Goal: Task Accomplishment & Management: Manage account settings

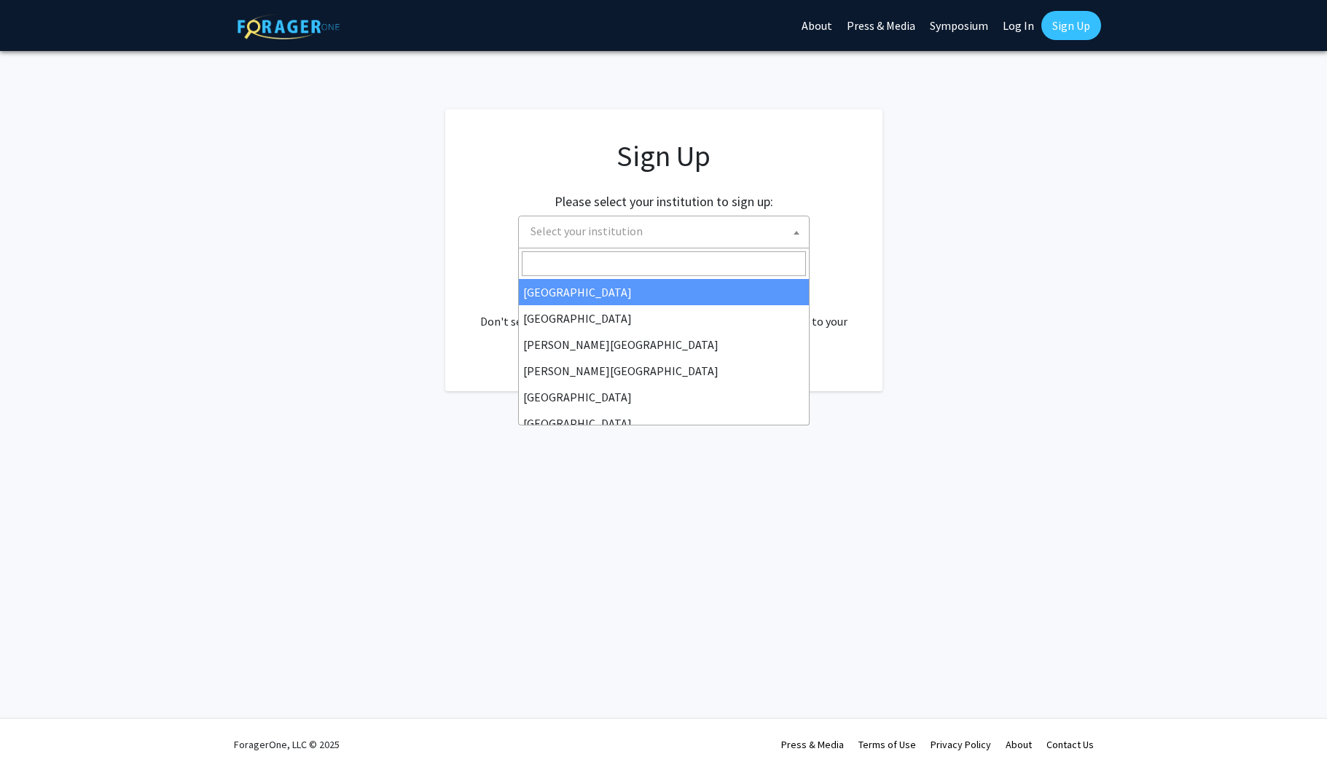
click at [698, 225] on span "Select your institution" at bounding box center [667, 231] width 284 height 30
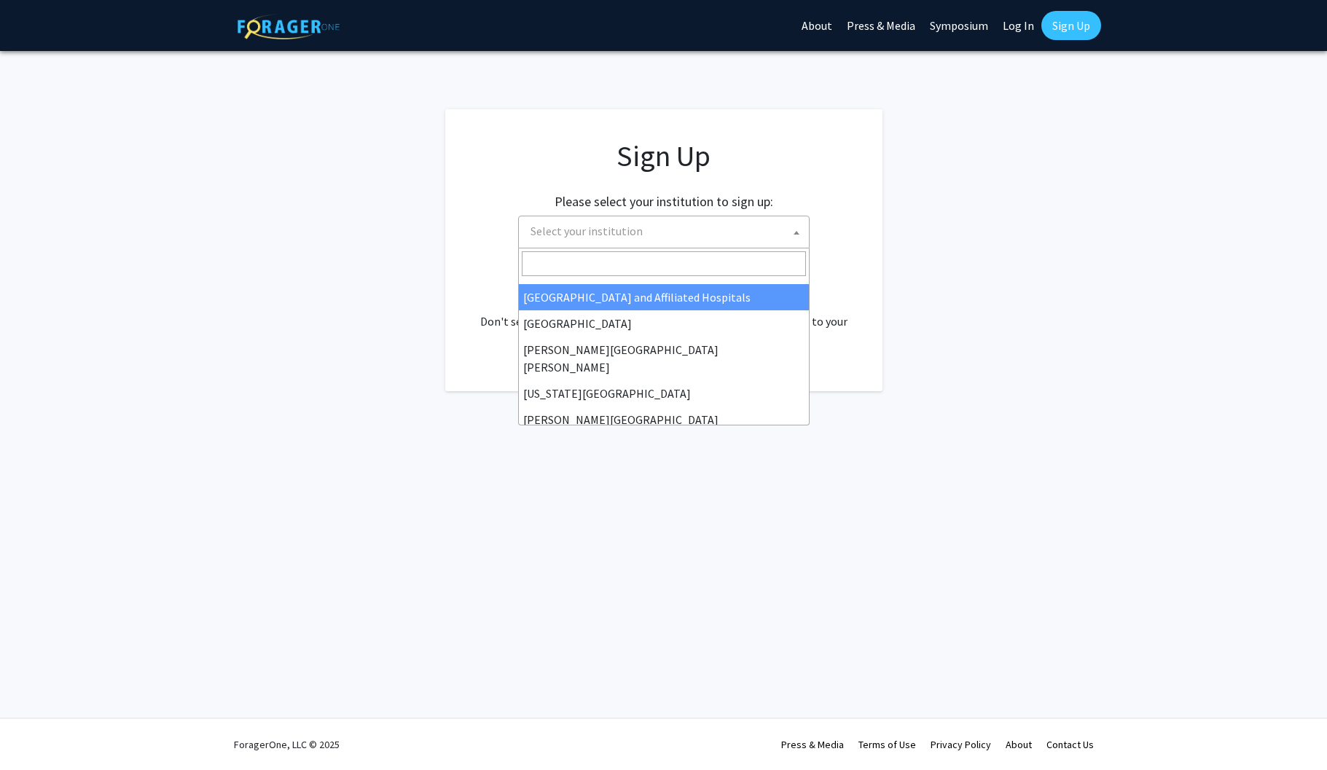
scroll to position [242, 0]
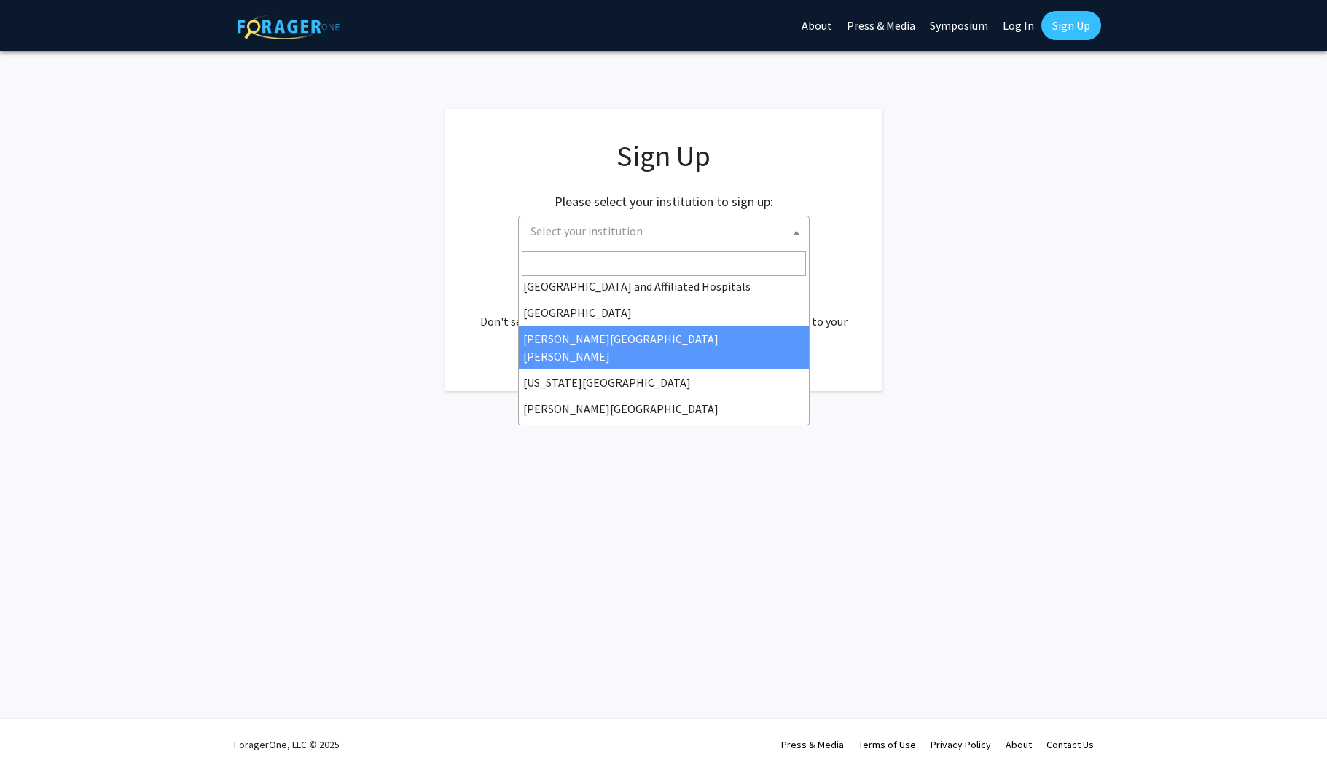
select select "1"
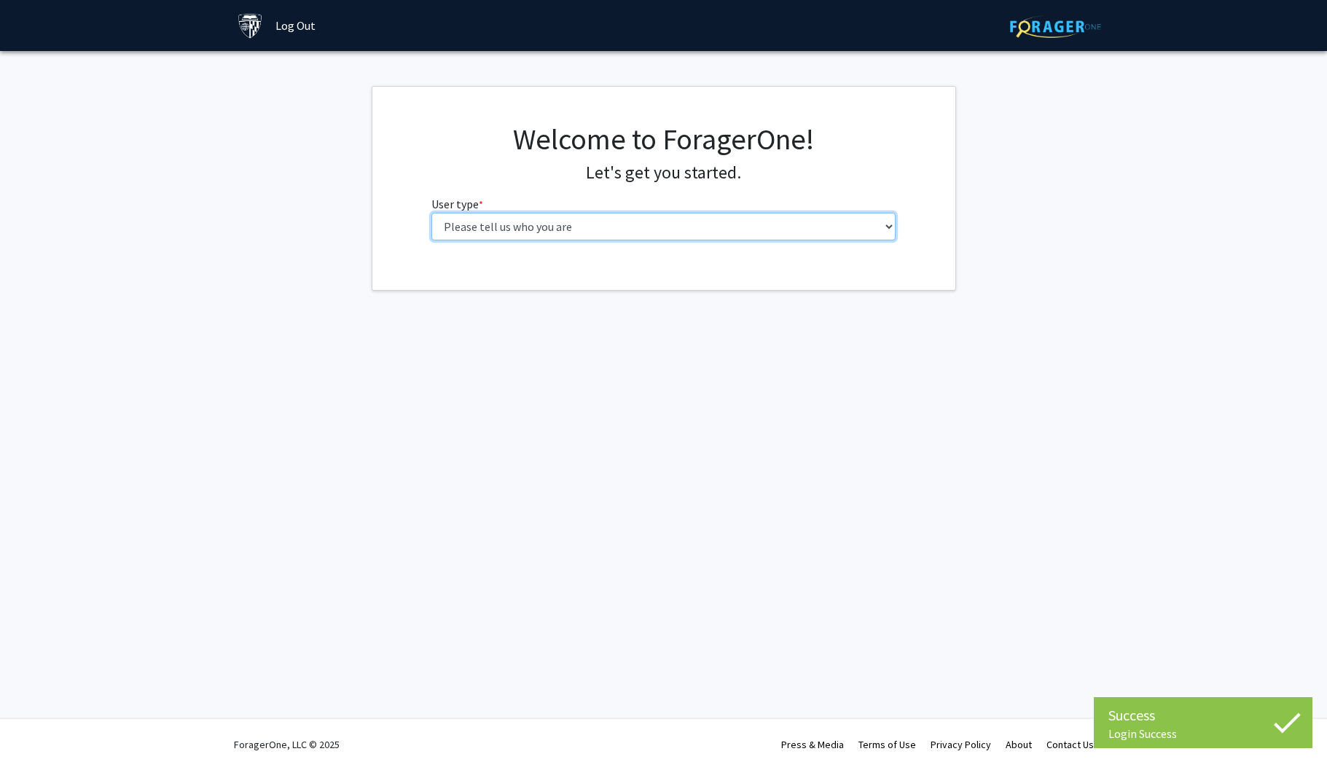
click at [603, 224] on select "Please tell us who you are Undergraduate Student Master's Student Doctoral Cand…" at bounding box center [663, 227] width 464 height 28
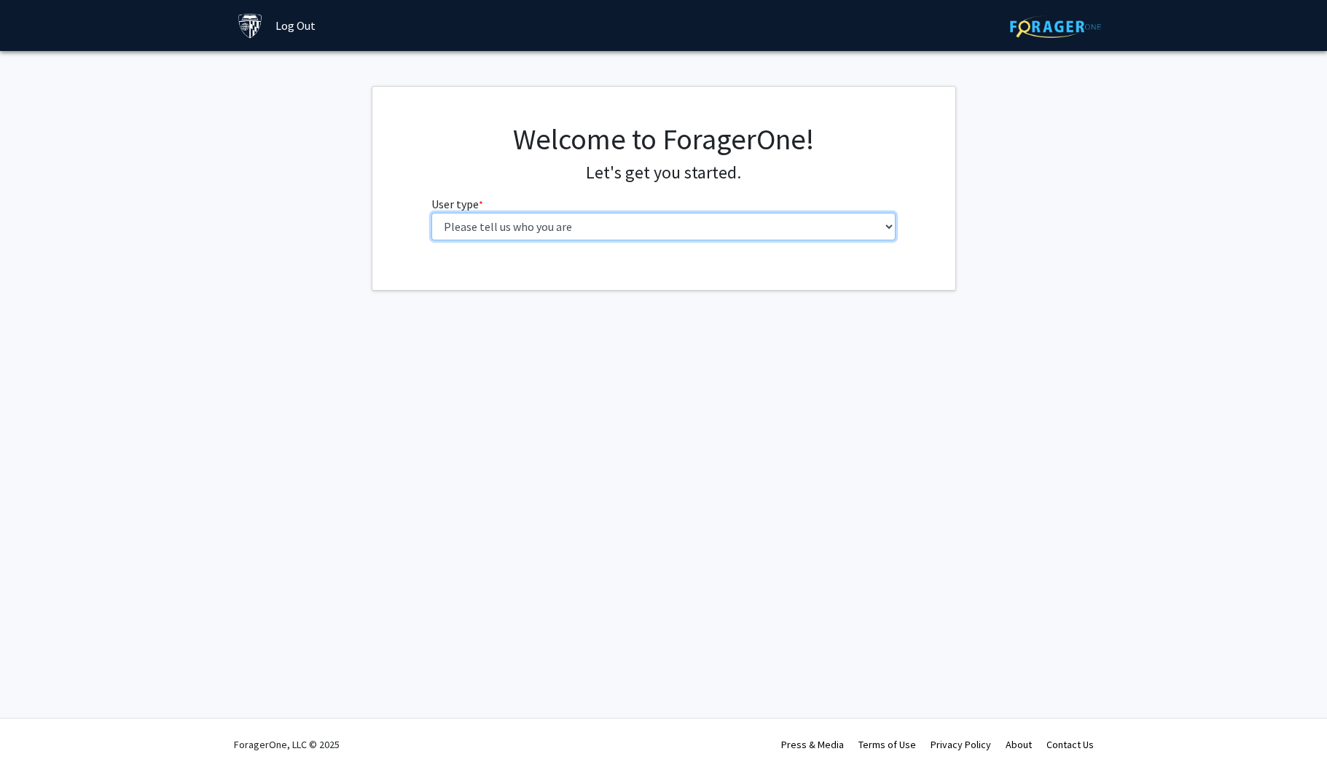
select select "2: masters"
click at [431, 213] on select "Please tell us who you are Undergraduate Student Master's Student Doctoral Cand…" at bounding box center [663, 227] width 464 height 28
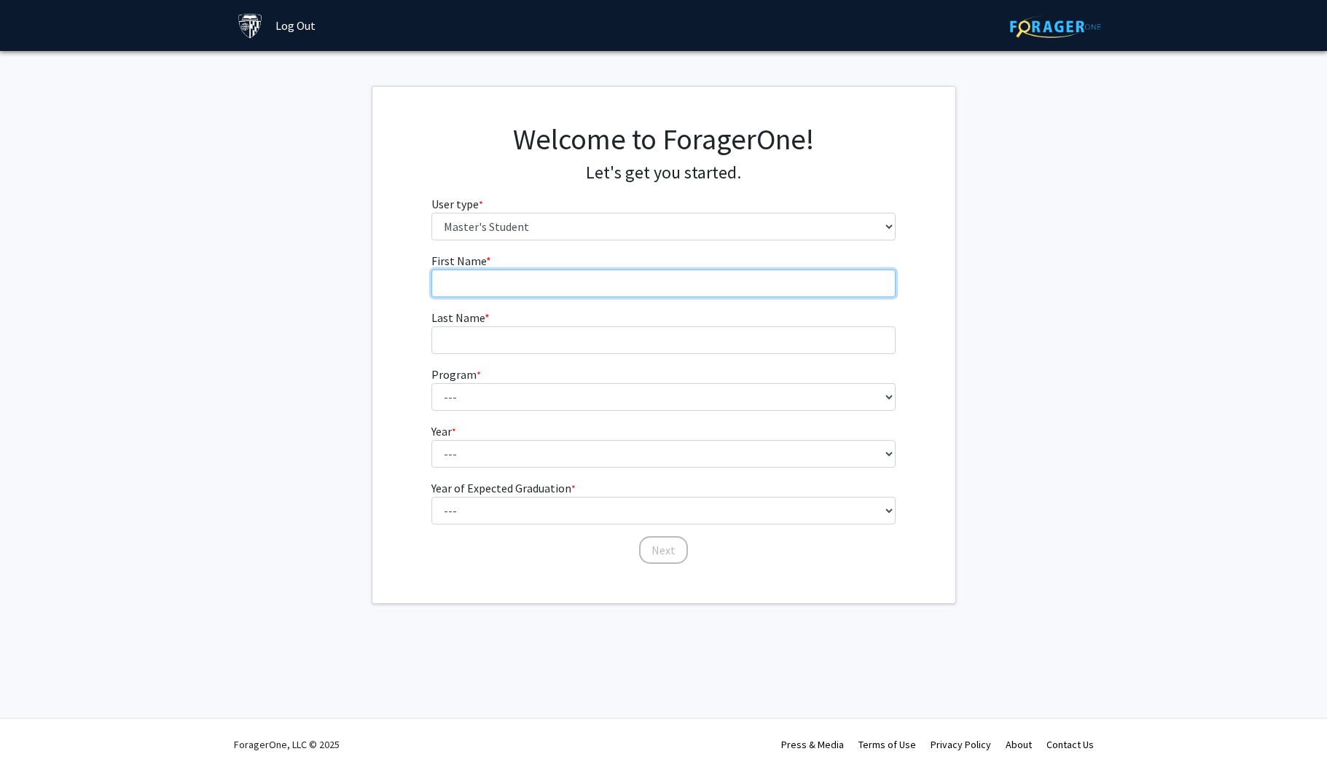
click at [576, 271] on input "First Name * required" at bounding box center [663, 284] width 464 height 28
type input "[PERSON_NAME]"
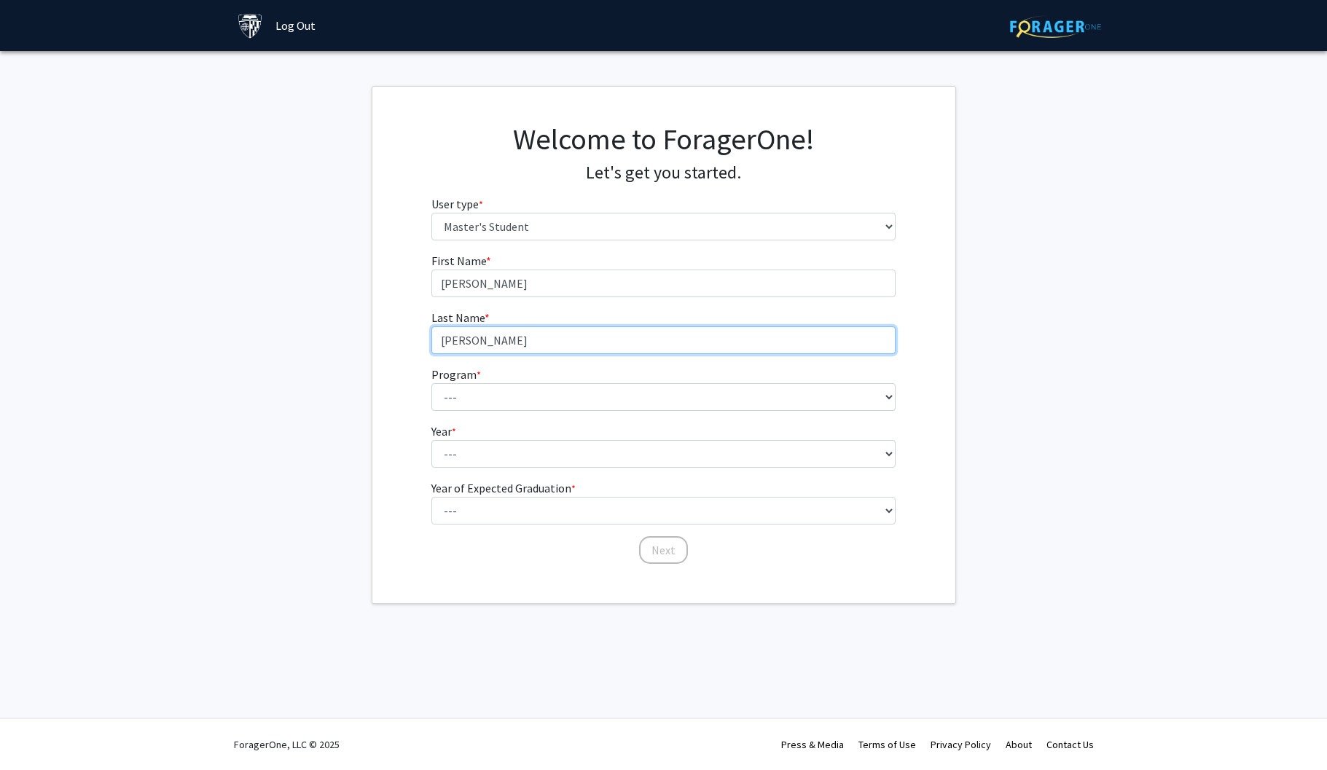
type input "[PERSON_NAME]"
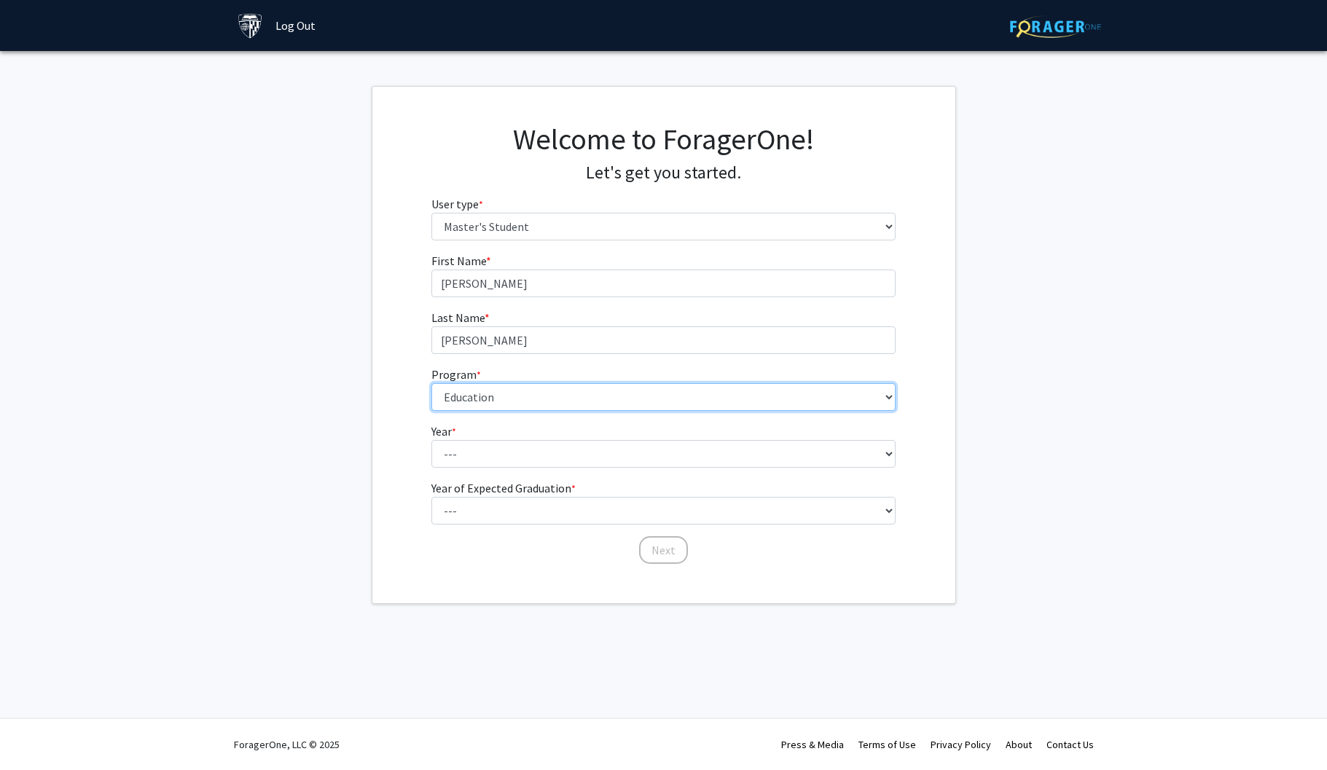
click at [548, 403] on select "--- Anatomy Education Applied and Computational Mathematics Applied Biomedical …" at bounding box center [663, 397] width 464 height 28
select select "53: 42"
click at [431, 383] on select "--- Anatomy Education Applied and Computational Mathematics Applied Biomedical …" at bounding box center [663, 397] width 464 height 28
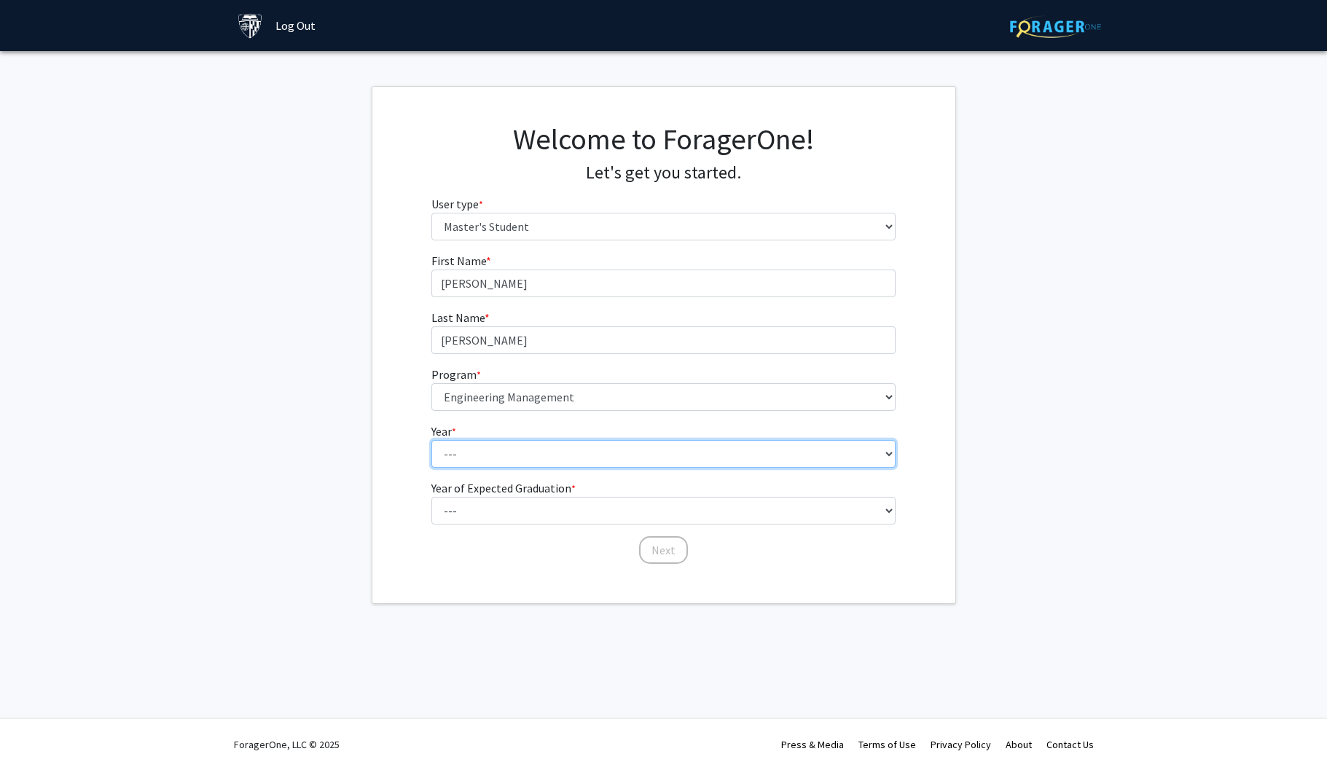
click at [495, 454] on select "--- First Year Second Year" at bounding box center [663, 454] width 464 height 28
select select "2: second_year"
click at [431, 440] on select "--- First Year Second Year" at bounding box center [663, 454] width 464 height 28
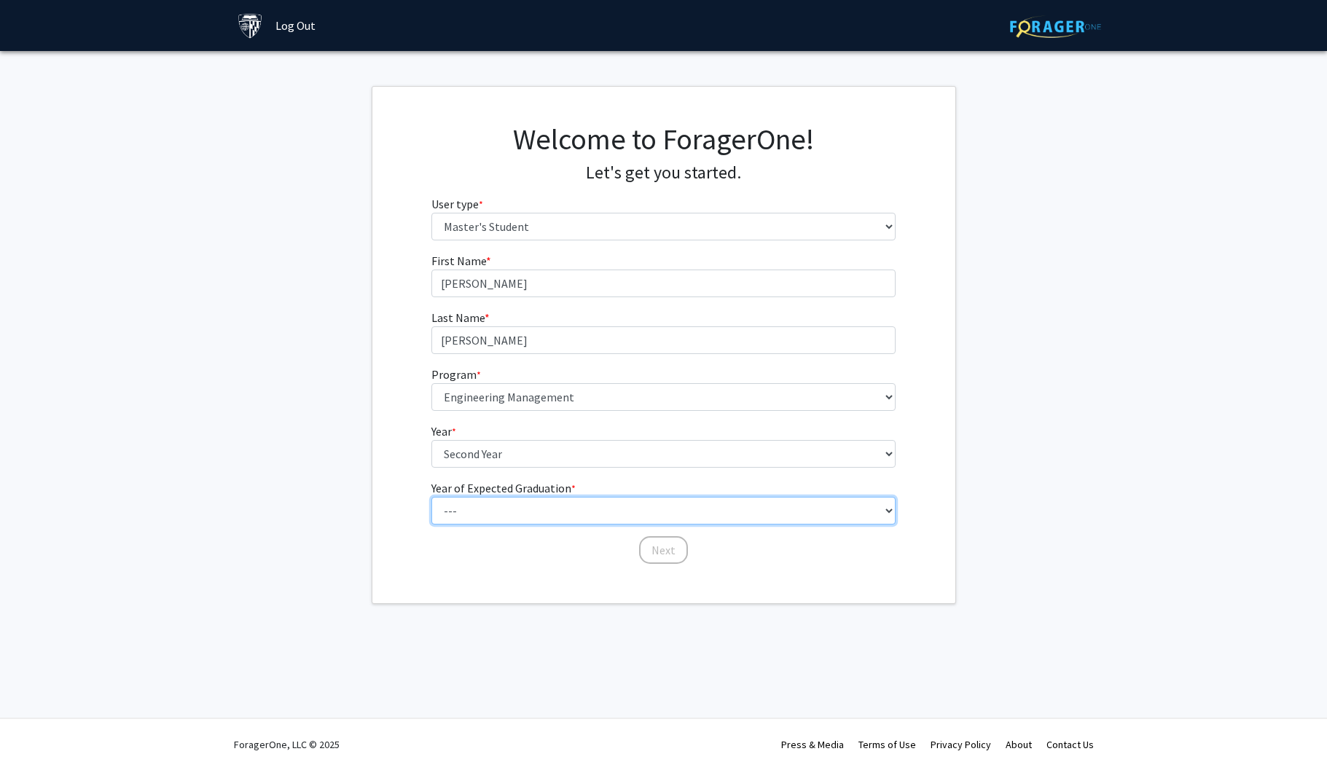
click at [497, 505] on select "--- 2025 2026 2027 2028 2029 2030 2031 2032 2033 2034" at bounding box center [663, 511] width 464 height 28
select select "1: 2025"
click at [431, 497] on select "--- 2025 2026 2027 2028 2029 2030 2031 2032 2033 2034" at bounding box center [663, 511] width 464 height 28
click at [668, 551] on button "Next" at bounding box center [663, 550] width 49 height 28
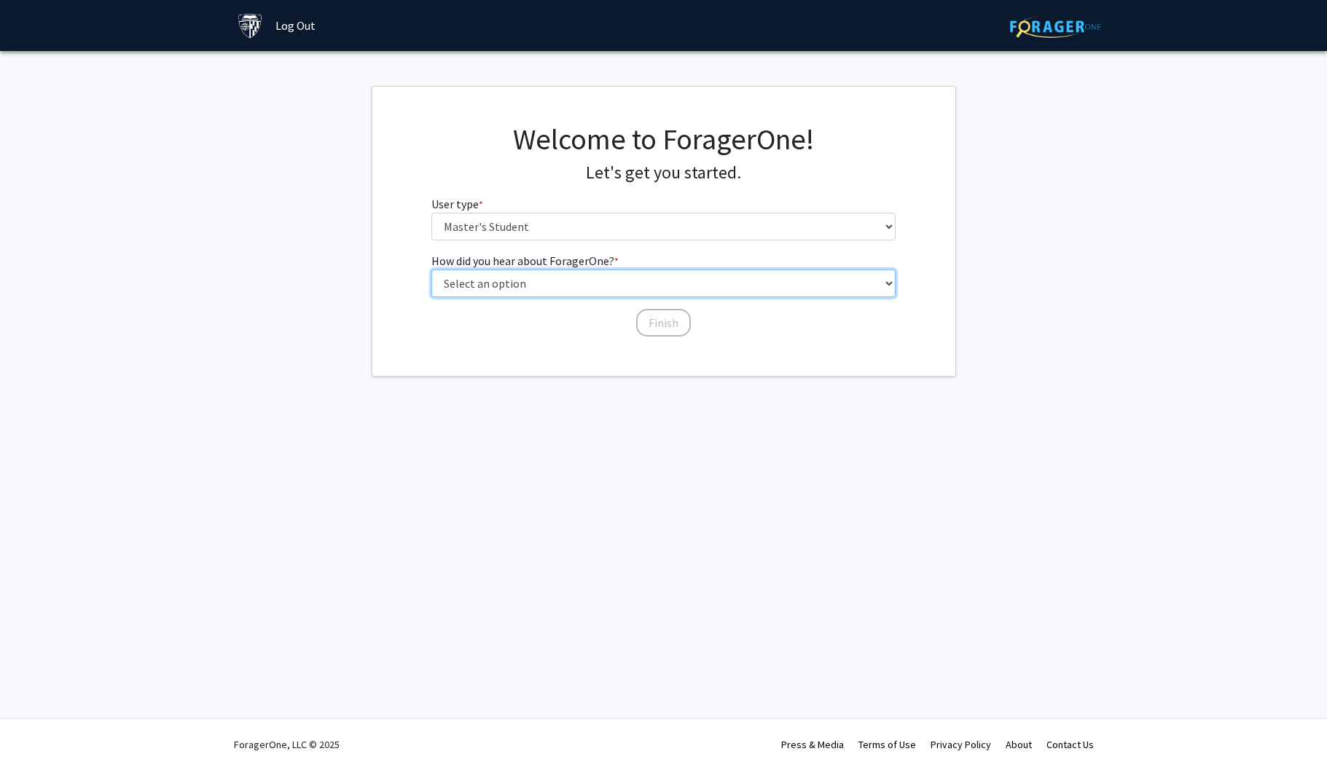
click at [571, 283] on select "Select an option Peer/student recommendation Faculty/staff recommendation Unive…" at bounding box center [663, 284] width 464 height 28
select select "4: university_email"
click at [431, 270] on select "Select an option Peer/student recommendation Faculty/staff recommendation Unive…" at bounding box center [663, 284] width 464 height 28
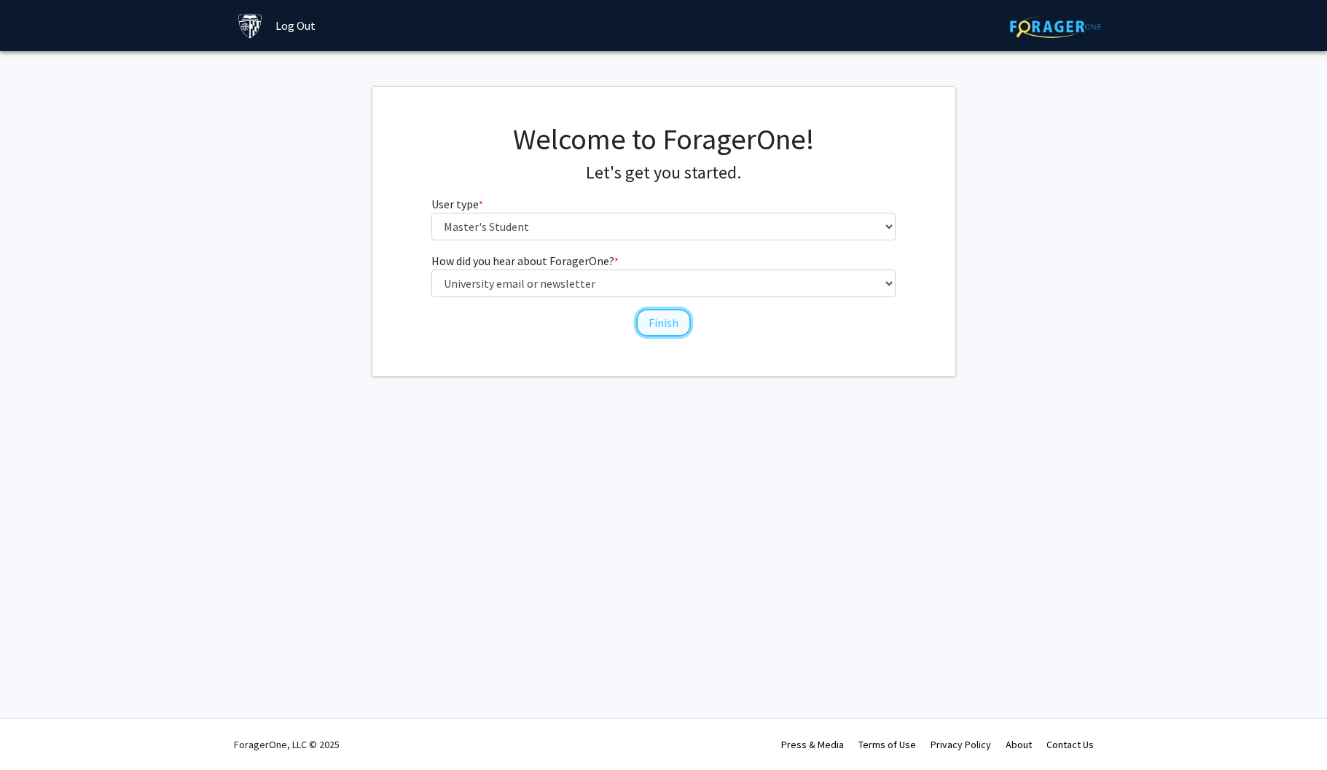
click at [673, 321] on button "Finish" at bounding box center [663, 323] width 55 height 28
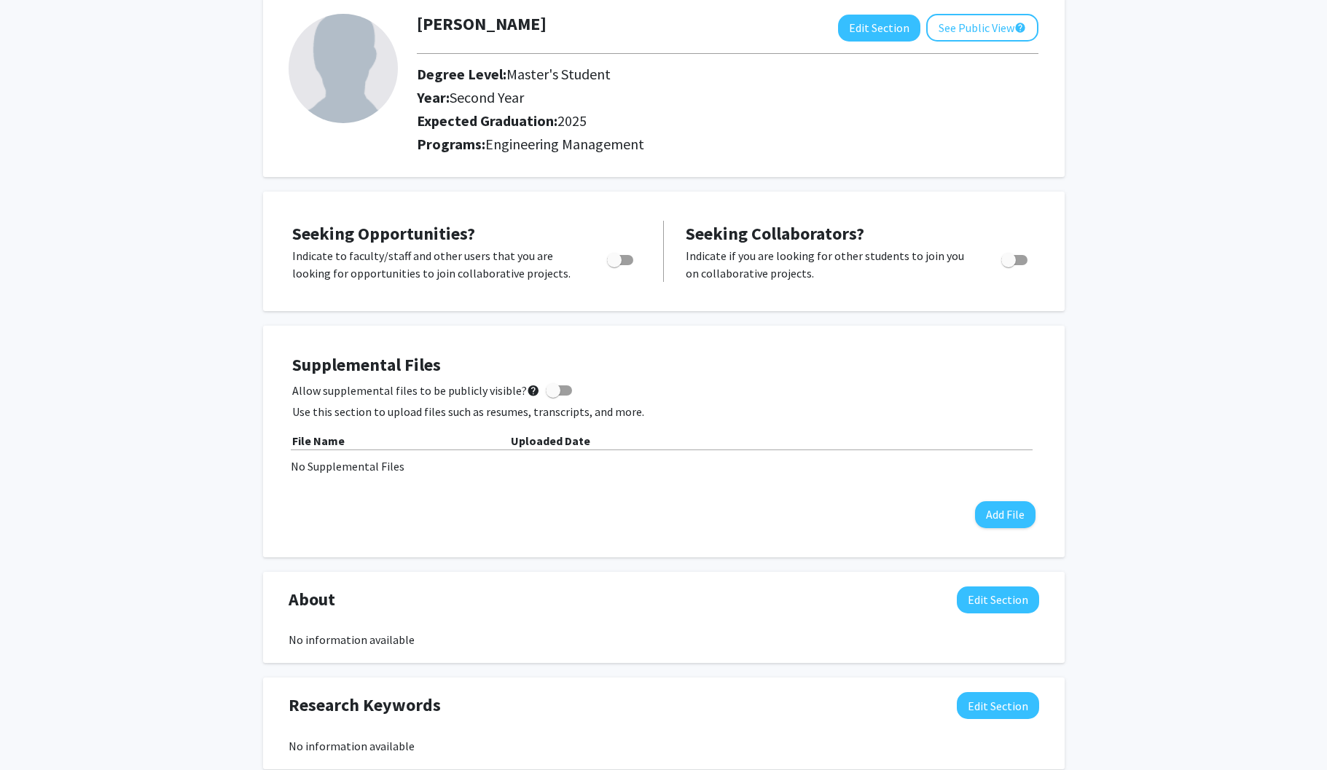
scroll to position [84, 0]
click at [614, 262] on span "Toggle" at bounding box center [614, 258] width 15 height 15
click at [614, 264] on input "Are you actively seeking opportunities?" at bounding box center [614, 264] width 1 height 1
checkbox input "true"
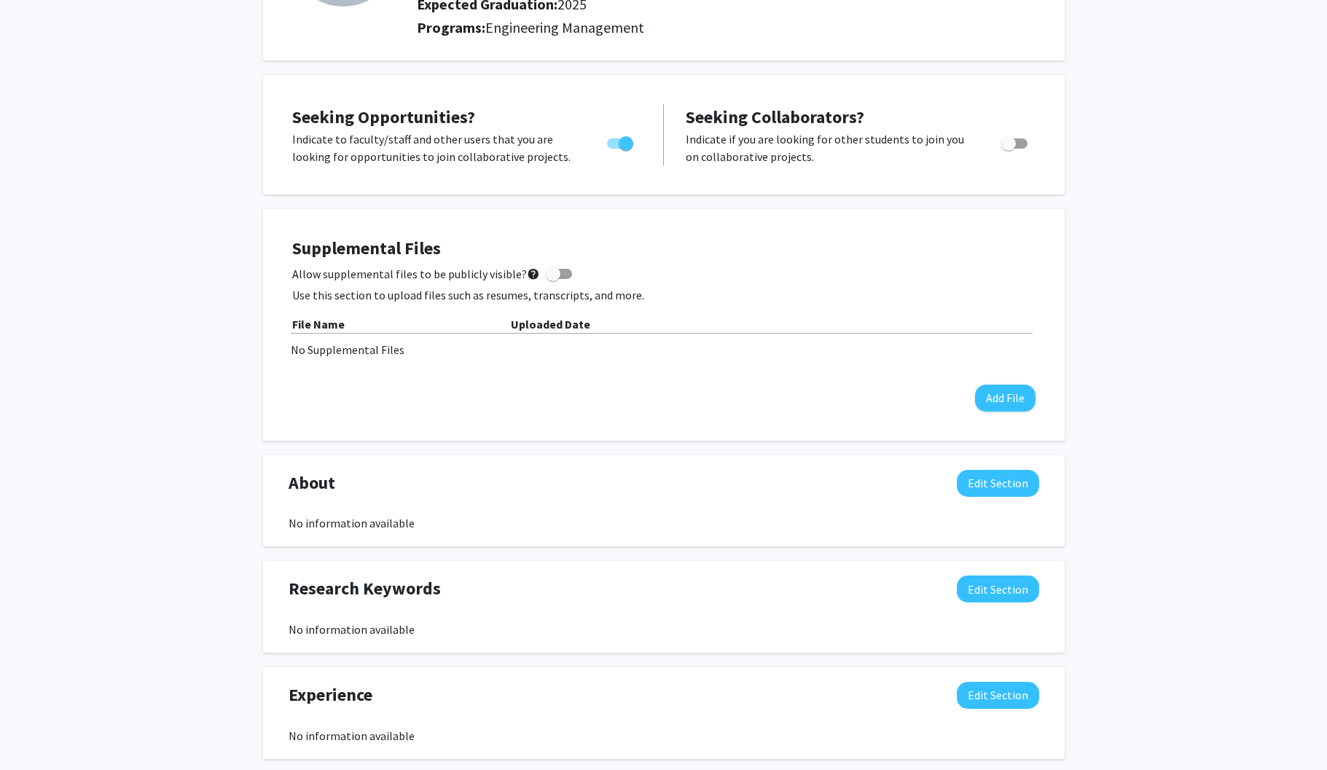
scroll to position [204, 0]
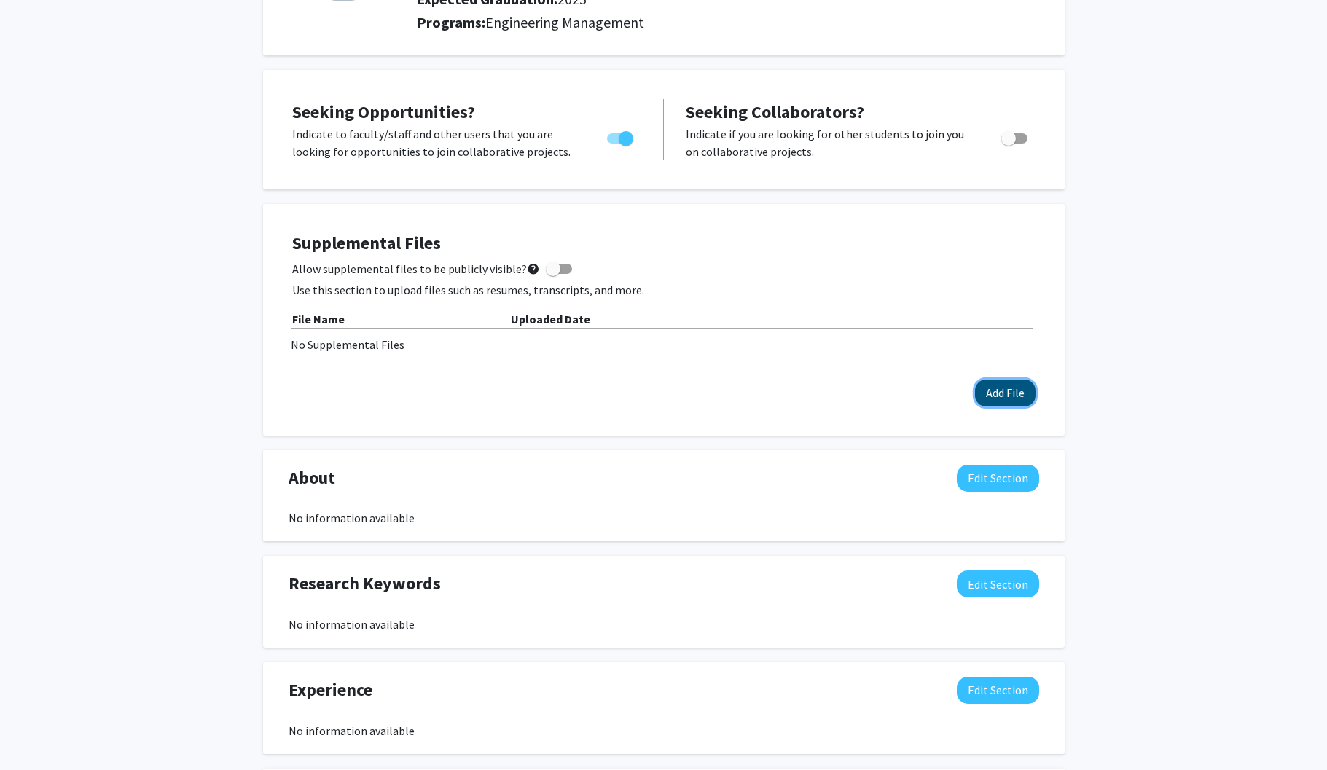
click at [1000, 395] on button "Add File" at bounding box center [1005, 393] width 60 height 27
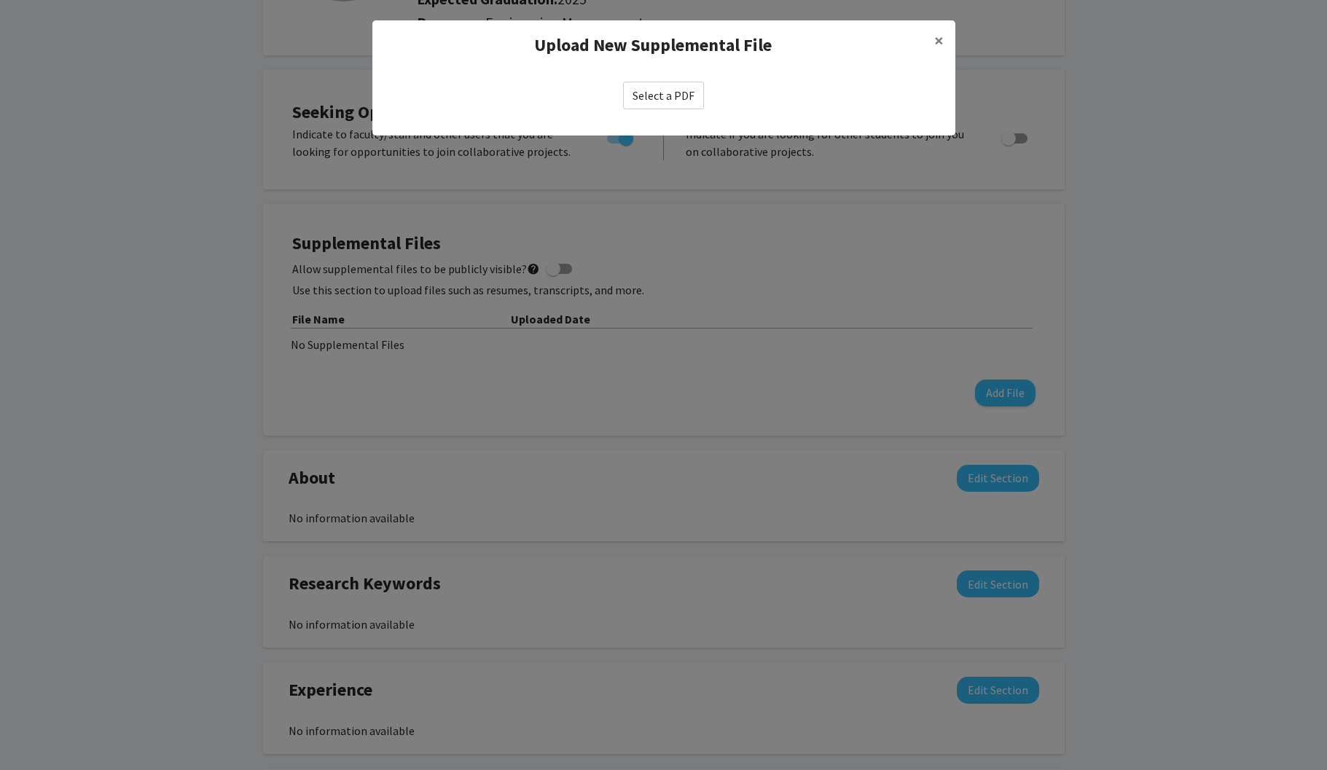
click at [657, 97] on label "Select a PDF" at bounding box center [663, 96] width 81 height 28
click at [0, 0] on input "Select a PDF" at bounding box center [0, 0] width 0 height 0
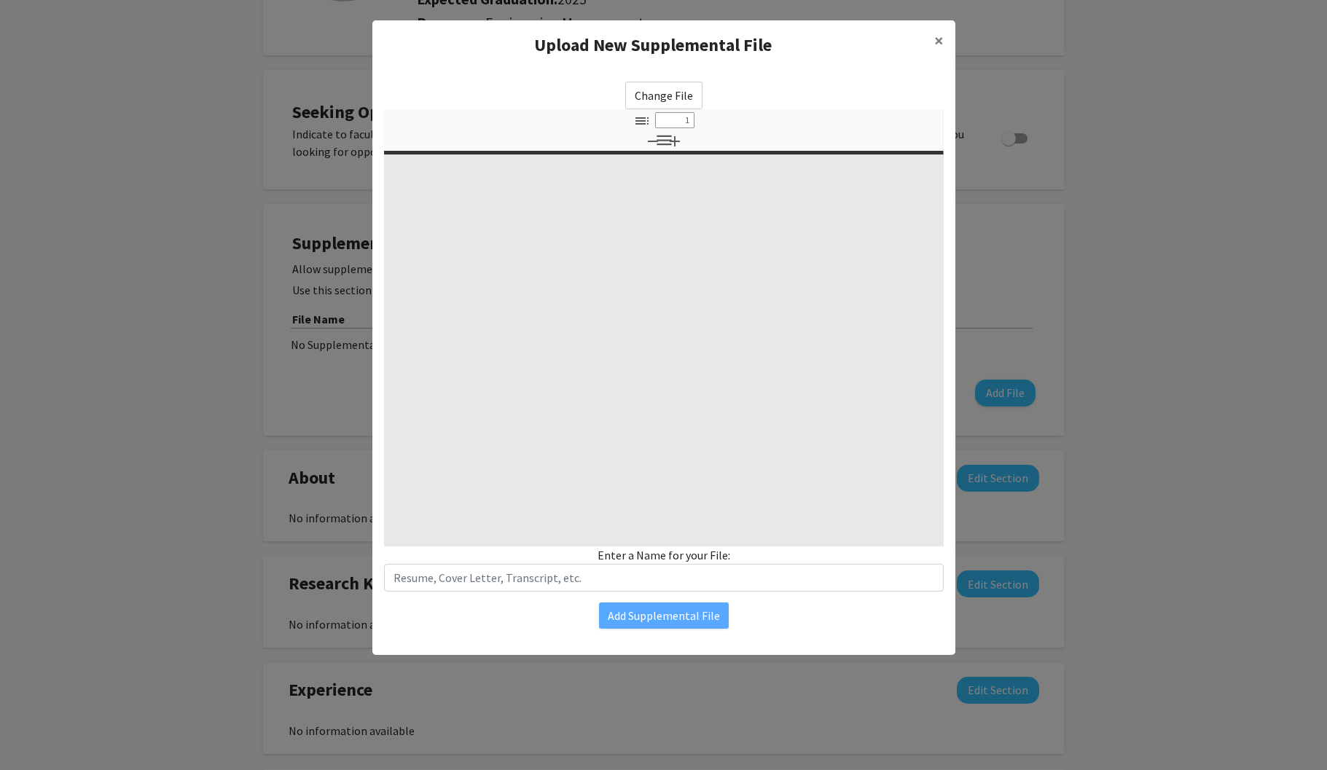
select select "custom"
type input "0"
select select "custom"
type input "1"
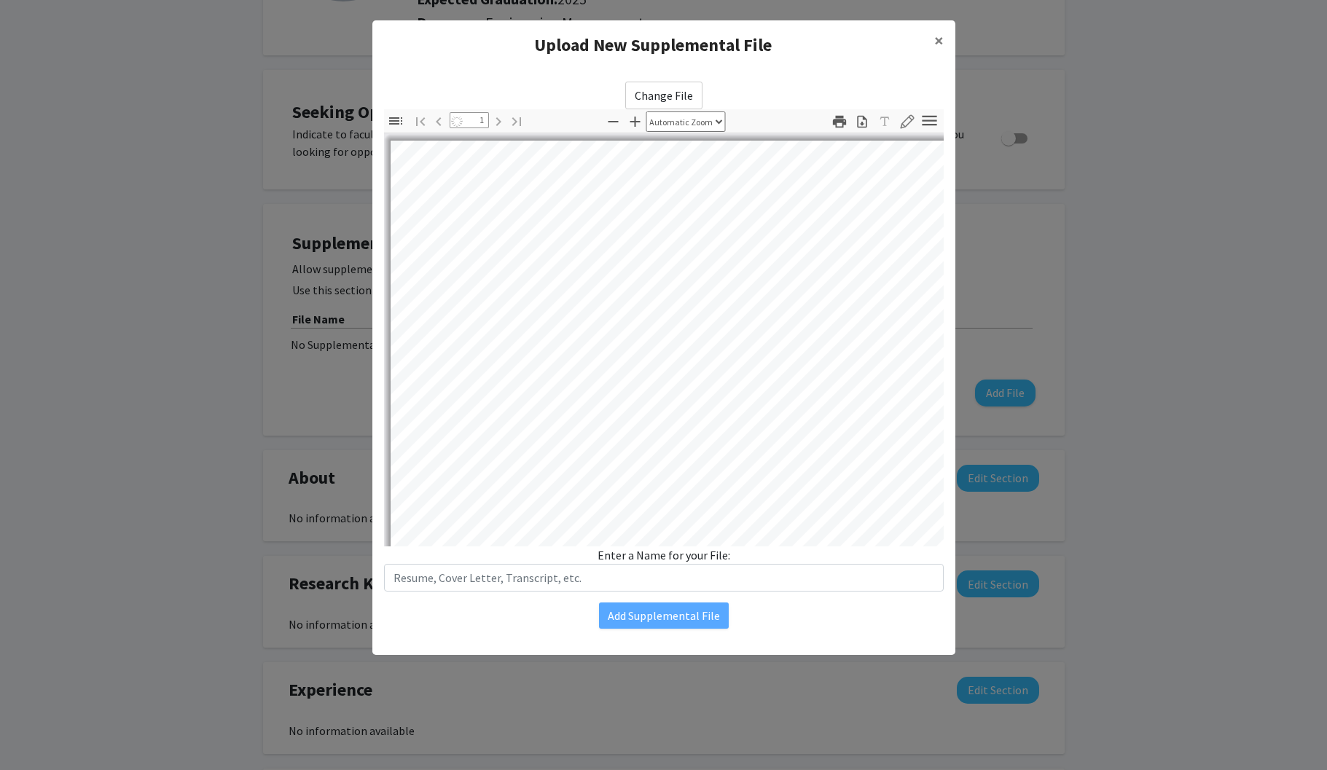
select select "auto"
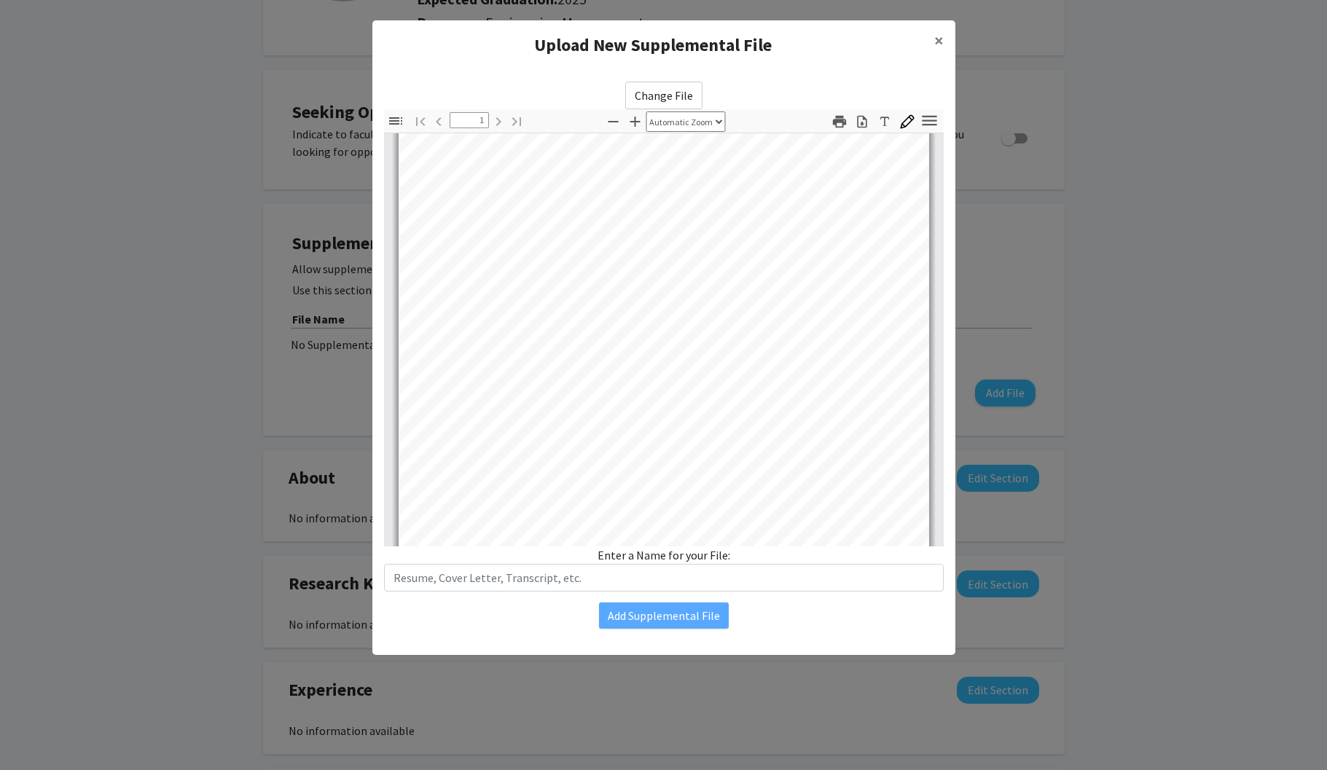
scroll to position [287, 0]
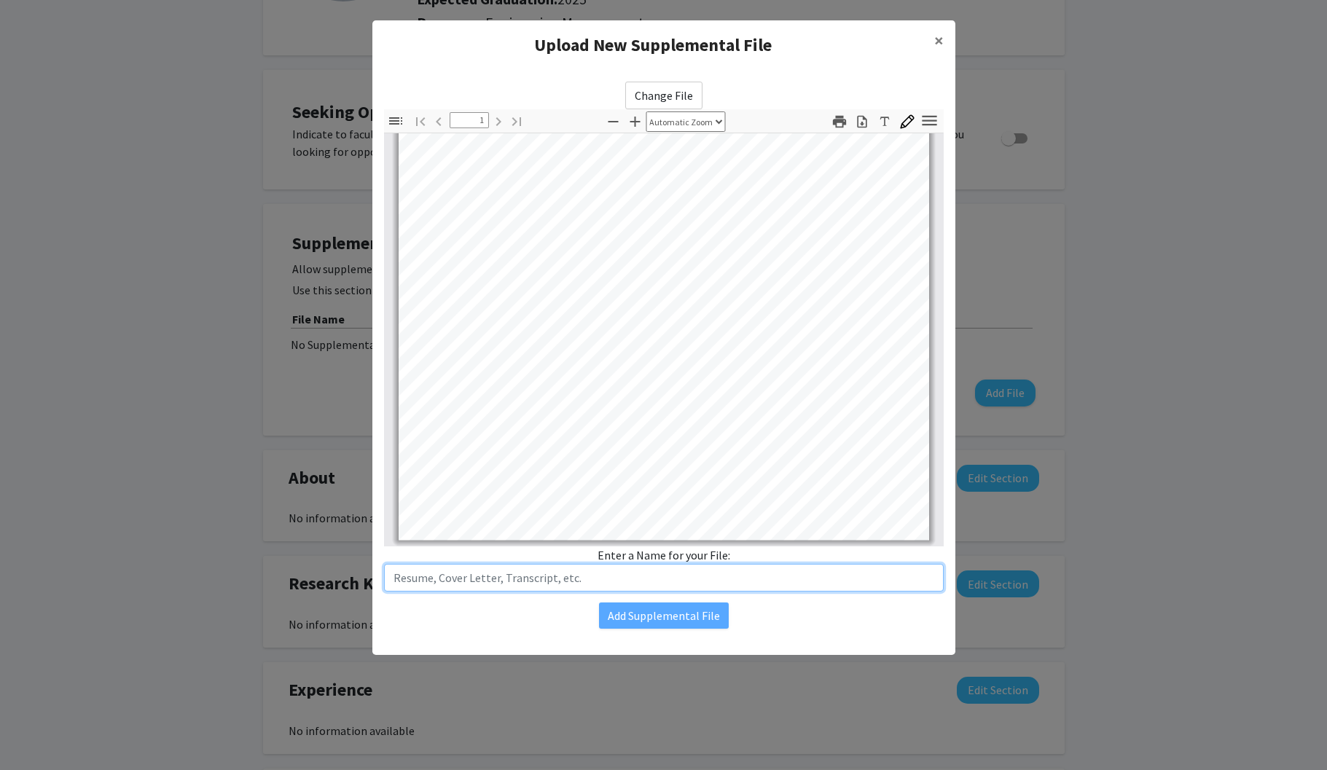
click at [645, 579] on input "text" at bounding box center [664, 578] width 560 height 28
type input "Bio"
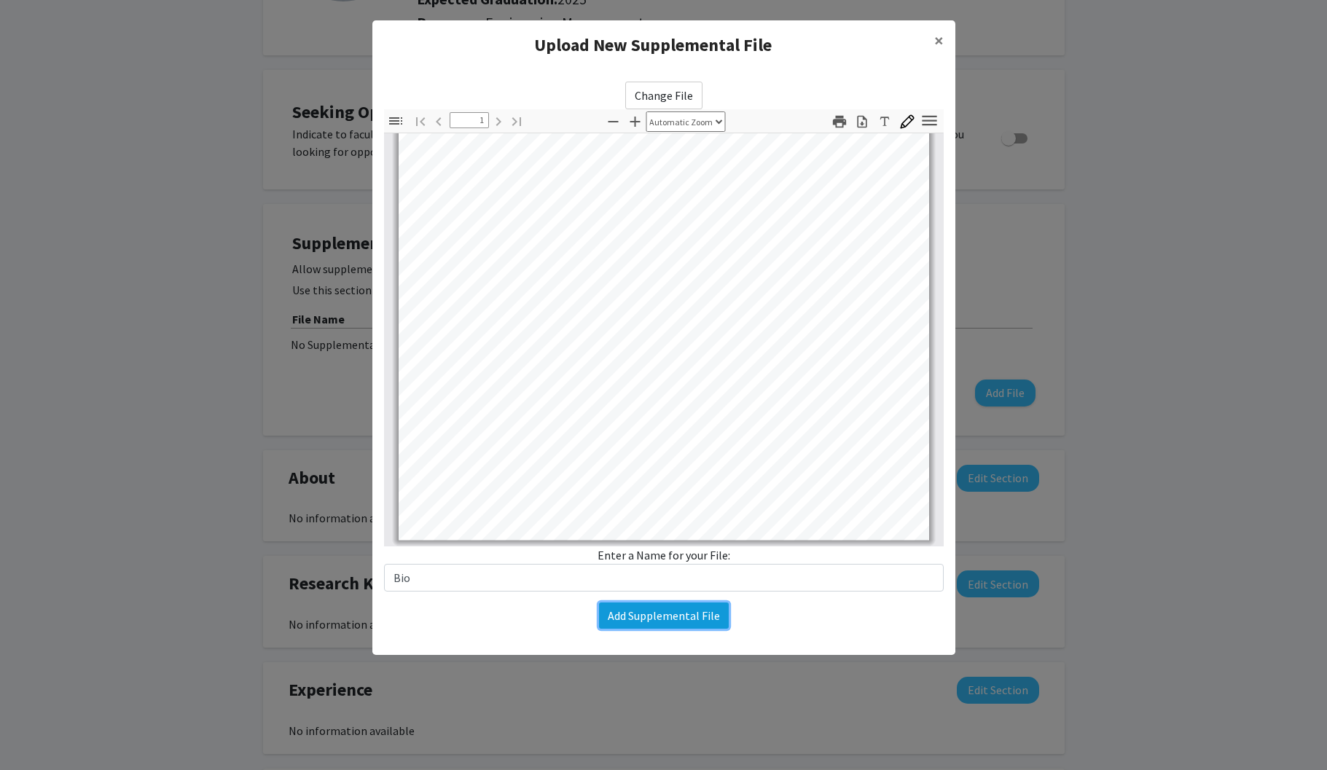
click at [656, 613] on button "Add Supplemental File" at bounding box center [664, 616] width 130 height 26
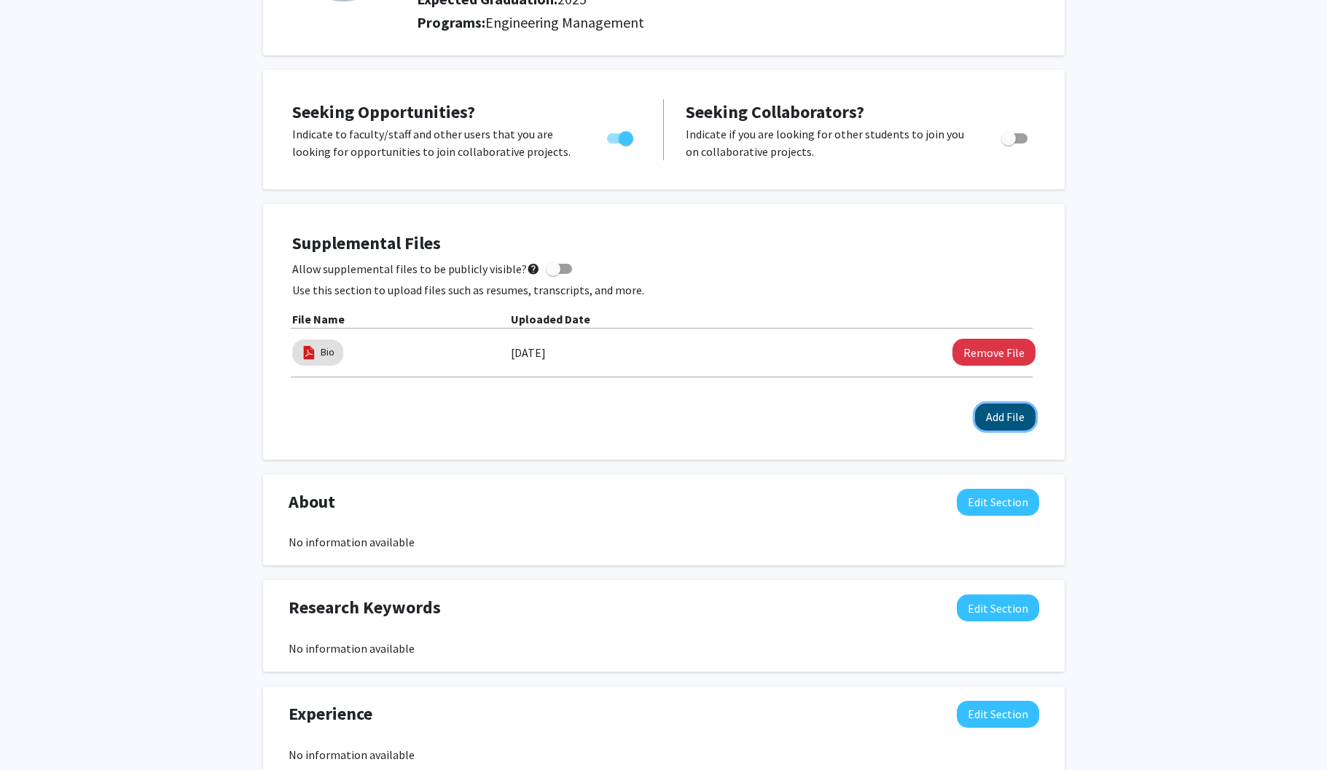
click at [993, 418] on button "Add File" at bounding box center [1005, 417] width 60 height 27
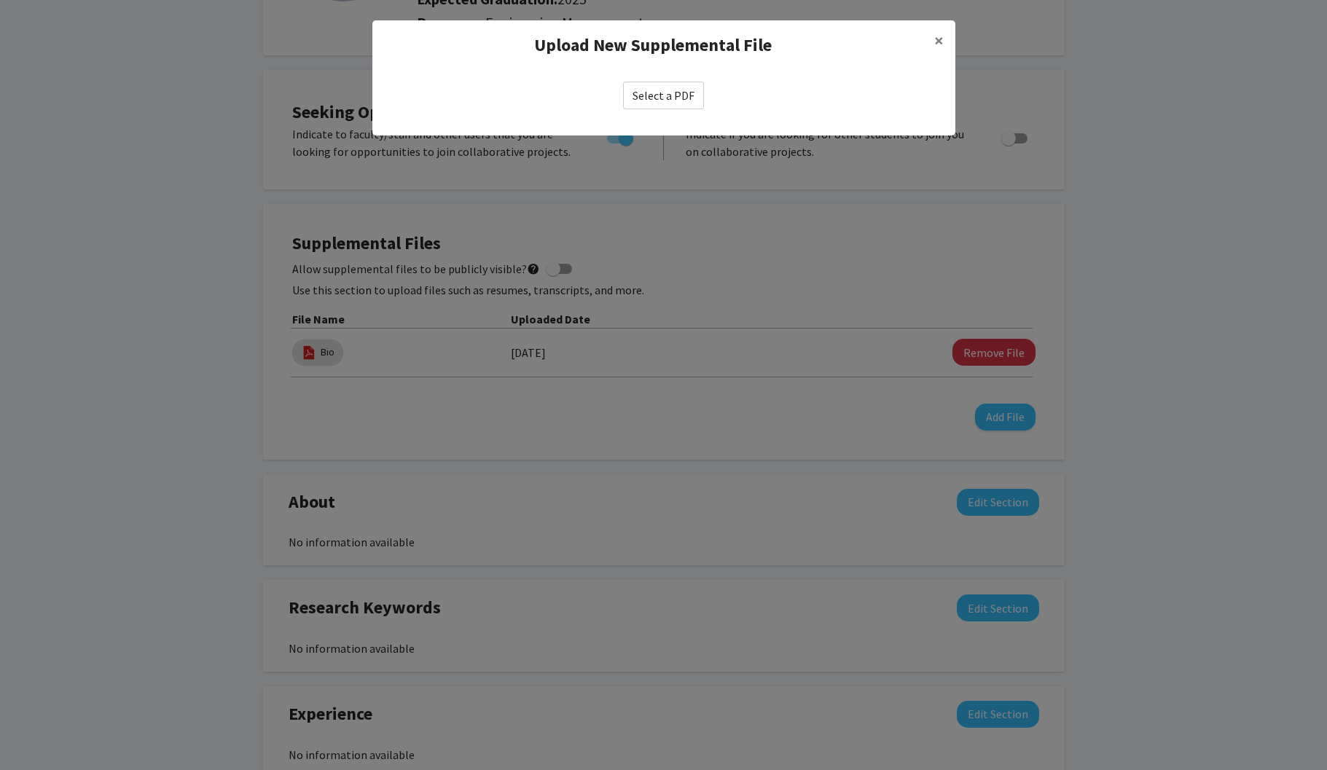
click at [669, 92] on label "Select a PDF" at bounding box center [663, 96] width 81 height 28
click at [0, 0] on input "Select a PDF" at bounding box center [0, 0] width 0 height 0
select select "custom"
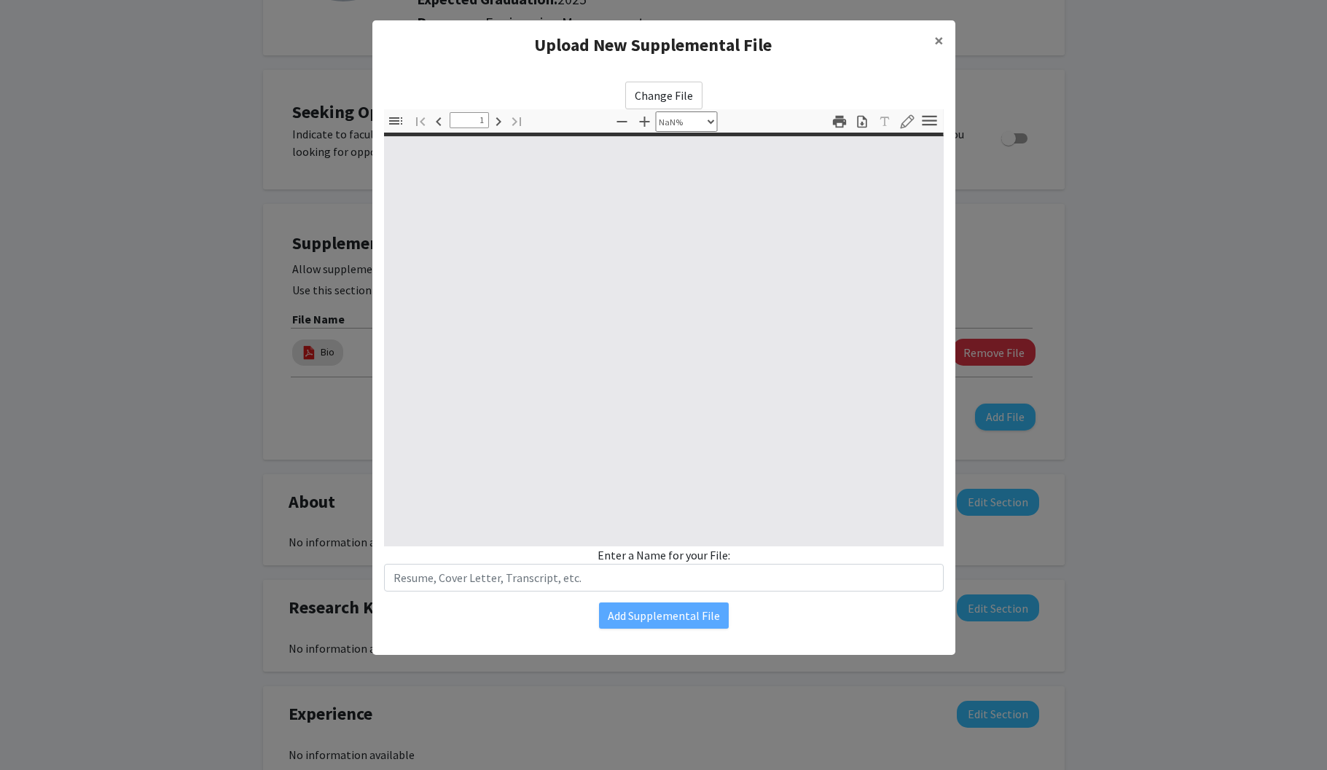
type input "0"
select select "custom"
type input "1"
select select "auto"
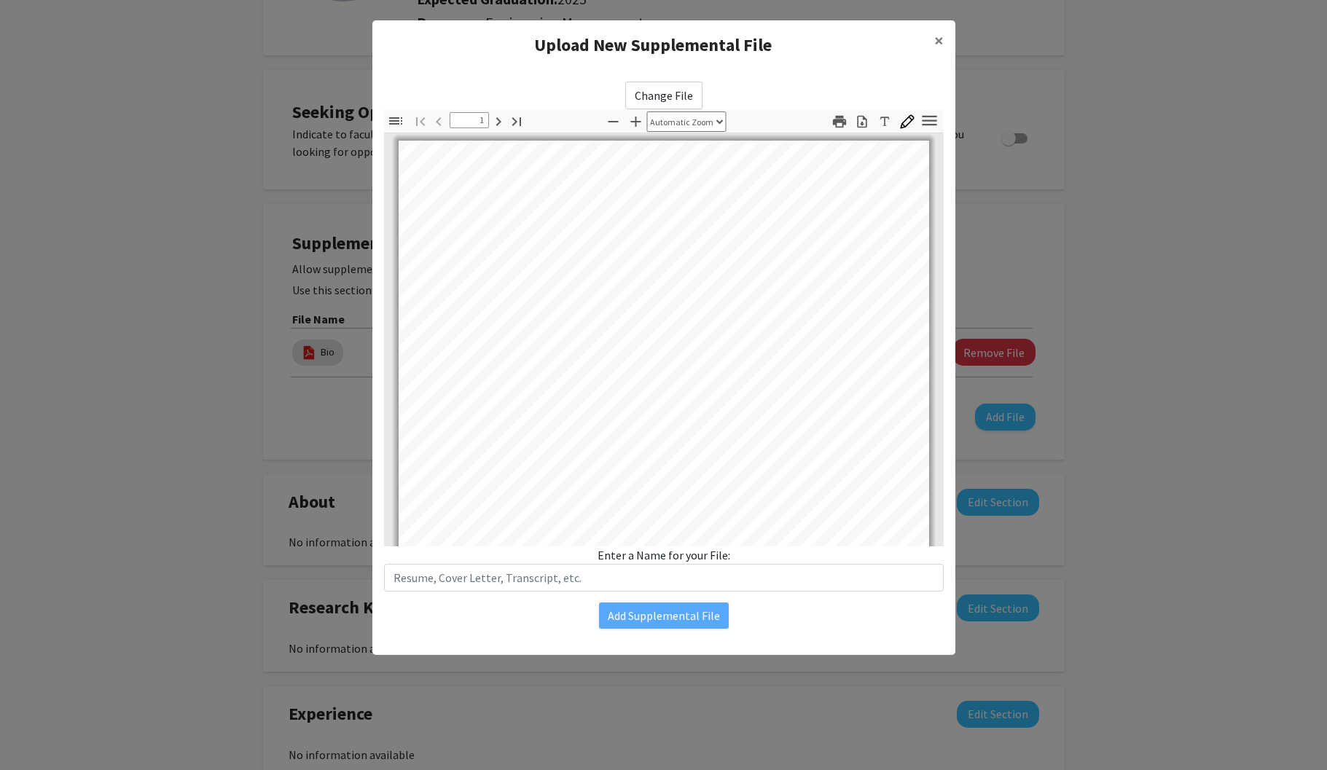
scroll to position [0, 0]
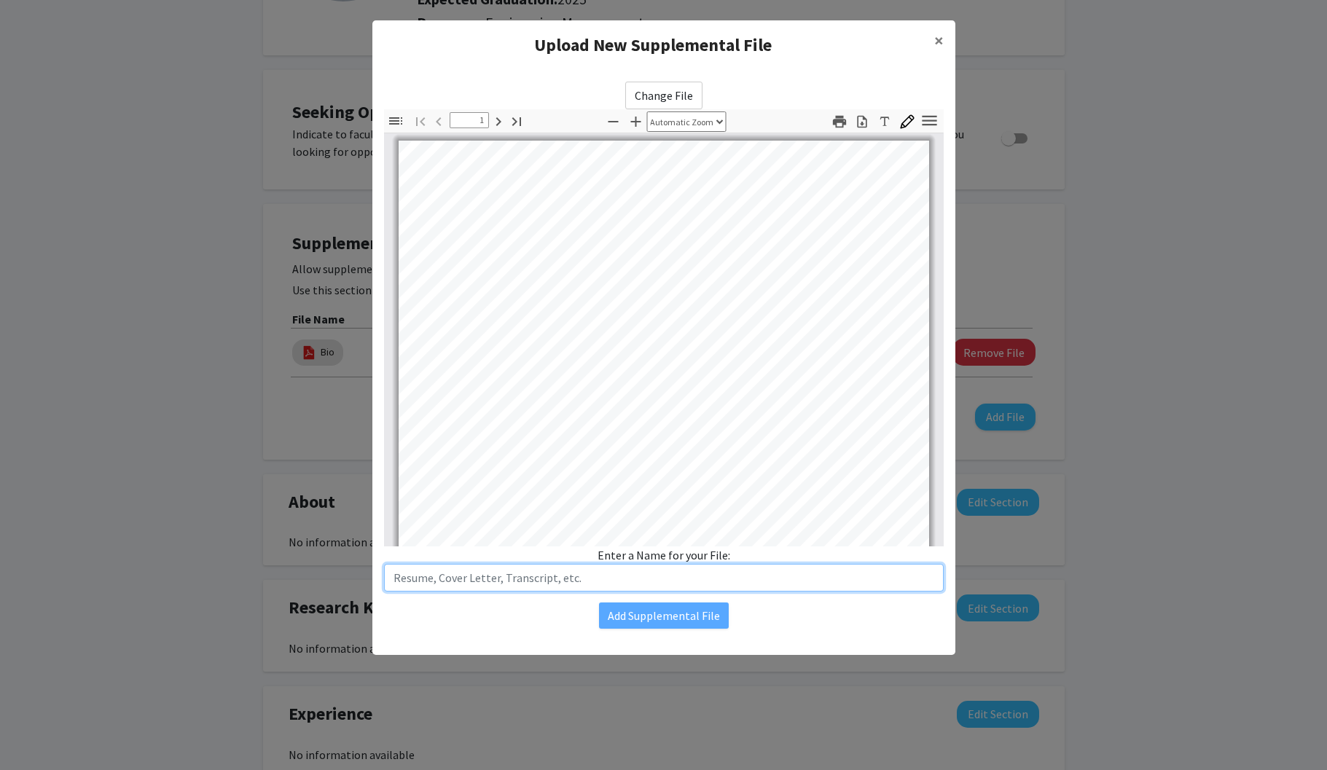
click at [460, 585] on input "text" at bounding box center [664, 578] width 560 height 28
type input "Resume"
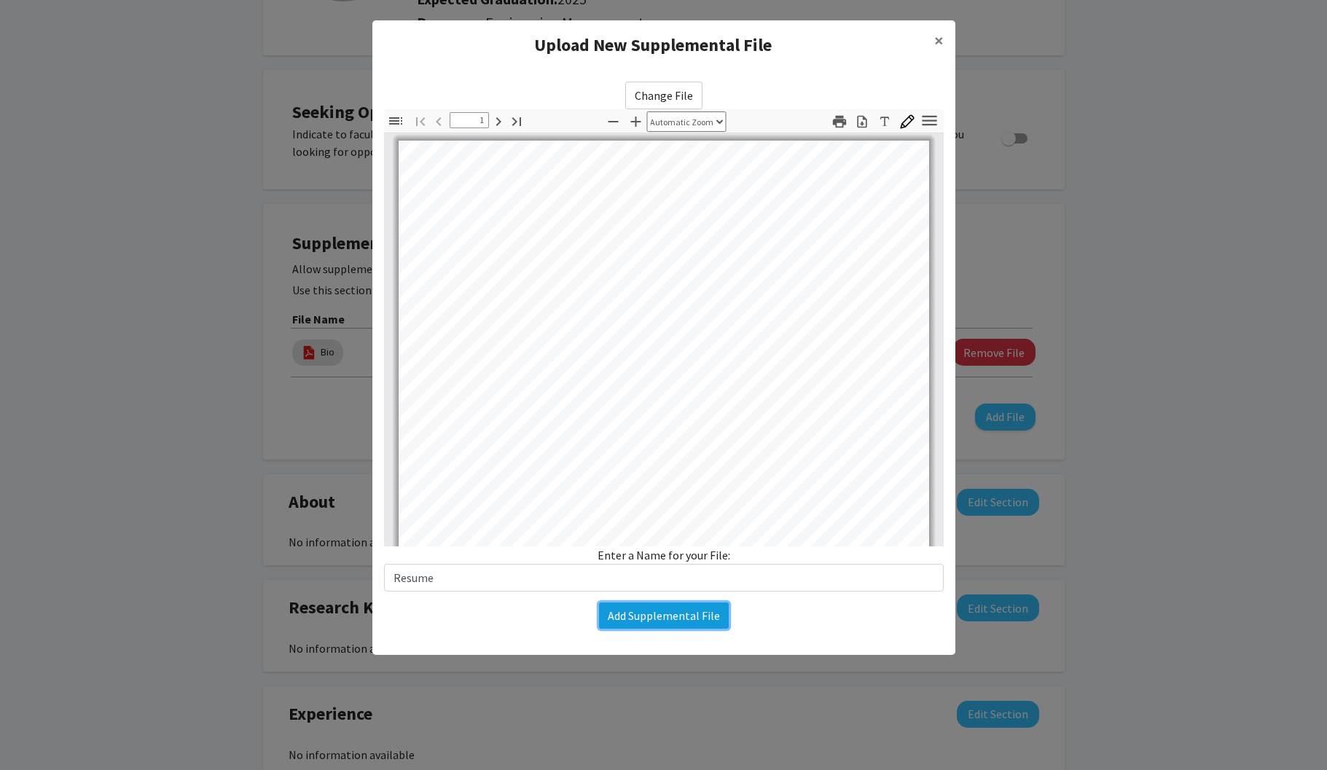
click at [675, 614] on button "Add Supplemental File" at bounding box center [664, 616] width 130 height 26
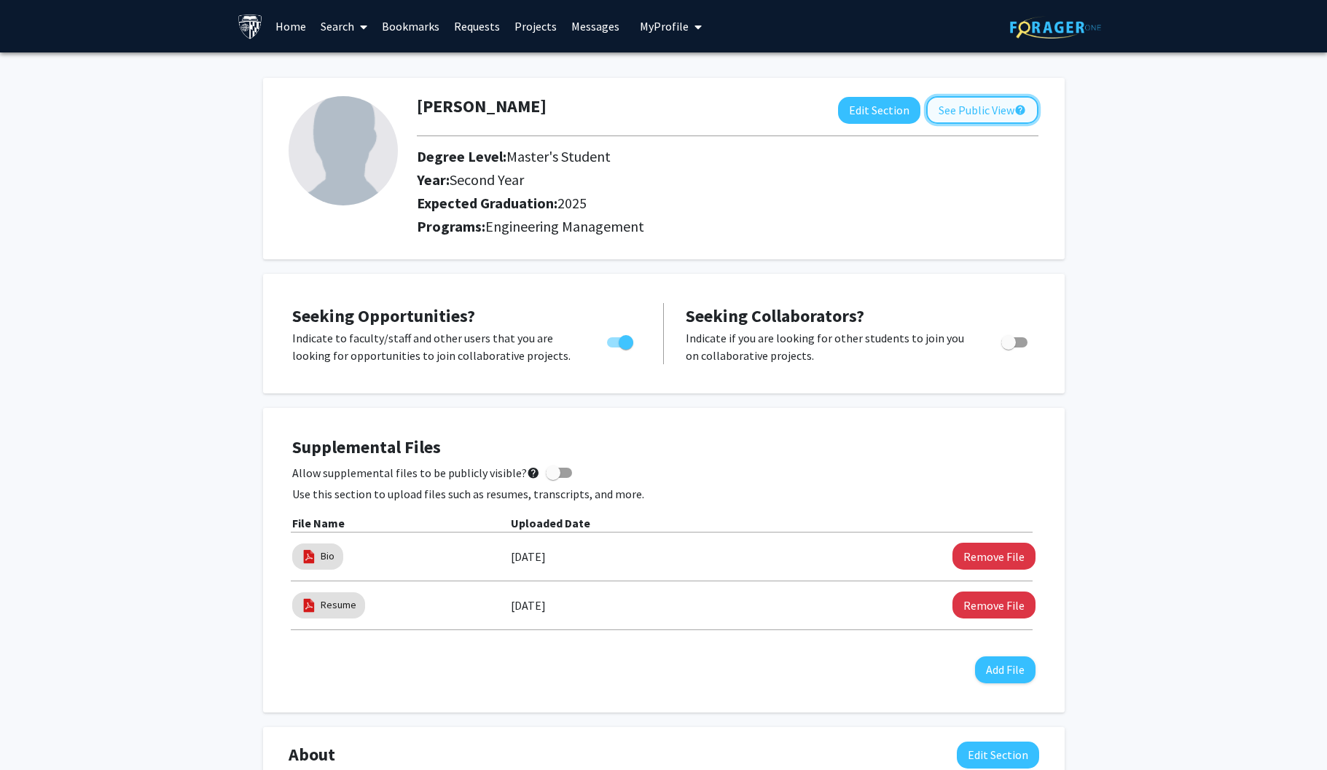
click at [984, 116] on button "See Public View help" at bounding box center [982, 110] width 112 height 28
